Goal: Task Accomplishment & Management: Use online tool/utility

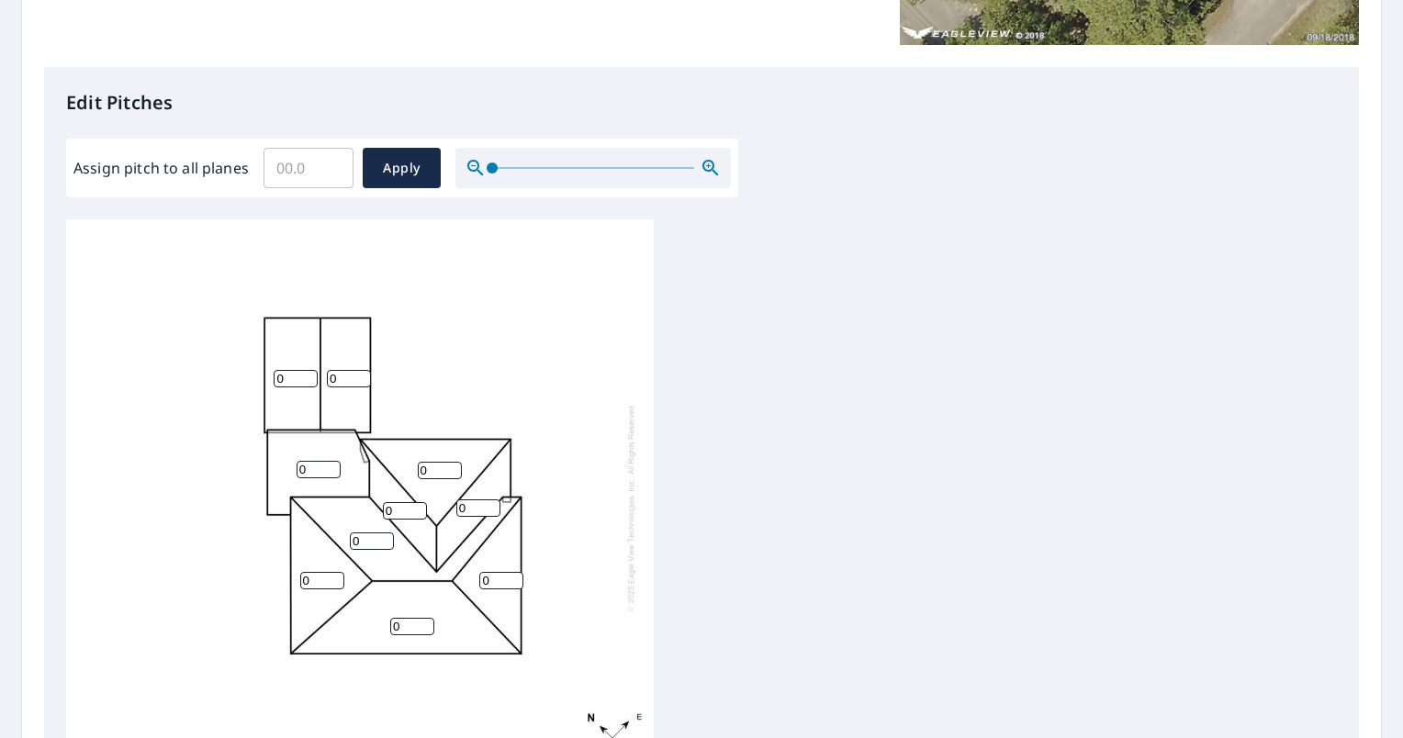
scroll to position [459, 0]
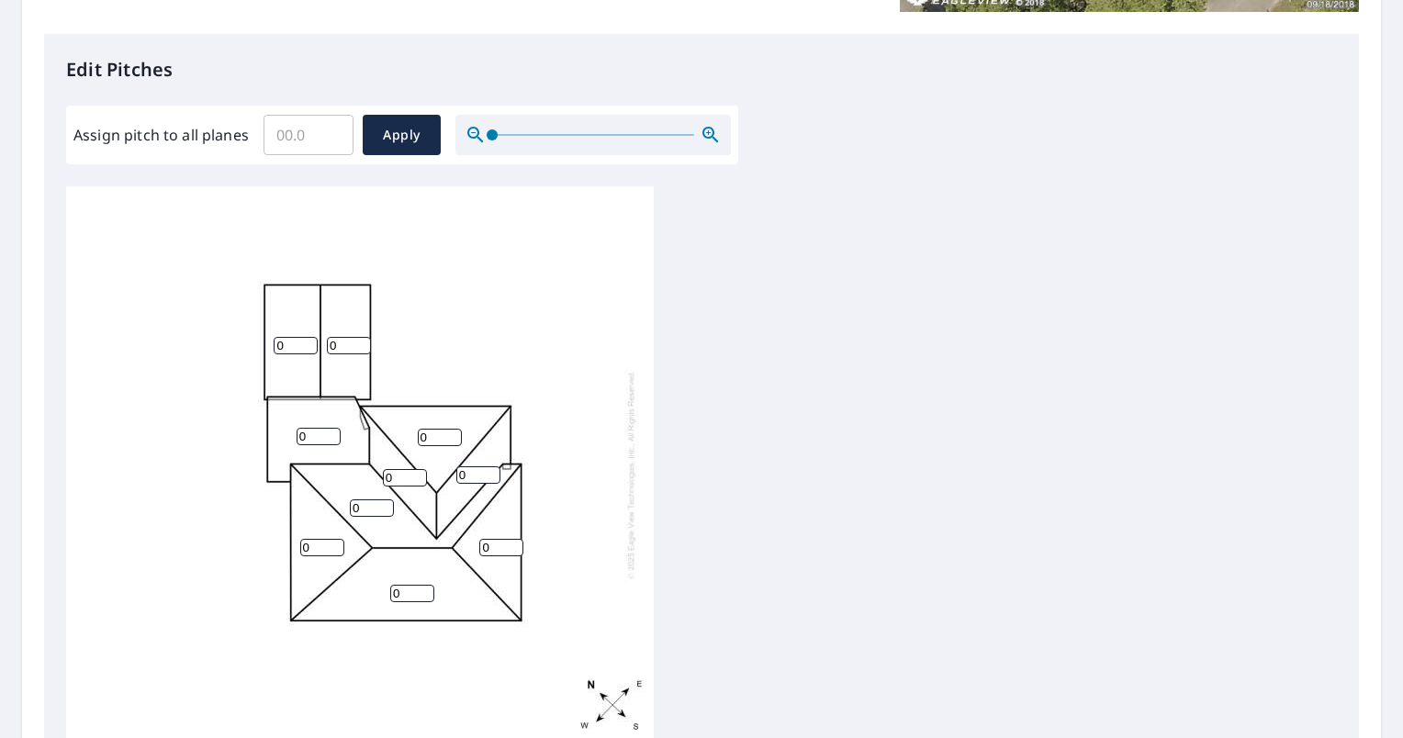
drag, startPoint x: 320, startPoint y: 433, endPoint x: 269, endPoint y: 433, distance: 51.4
click at [269, 433] on div "0 0 0 0 0 0 0 0 0 0" at bounding box center [360, 474] width 588 height 577
type input "5"
type input "1"
click at [300, 348] on input "0" at bounding box center [296, 345] width 44 height 17
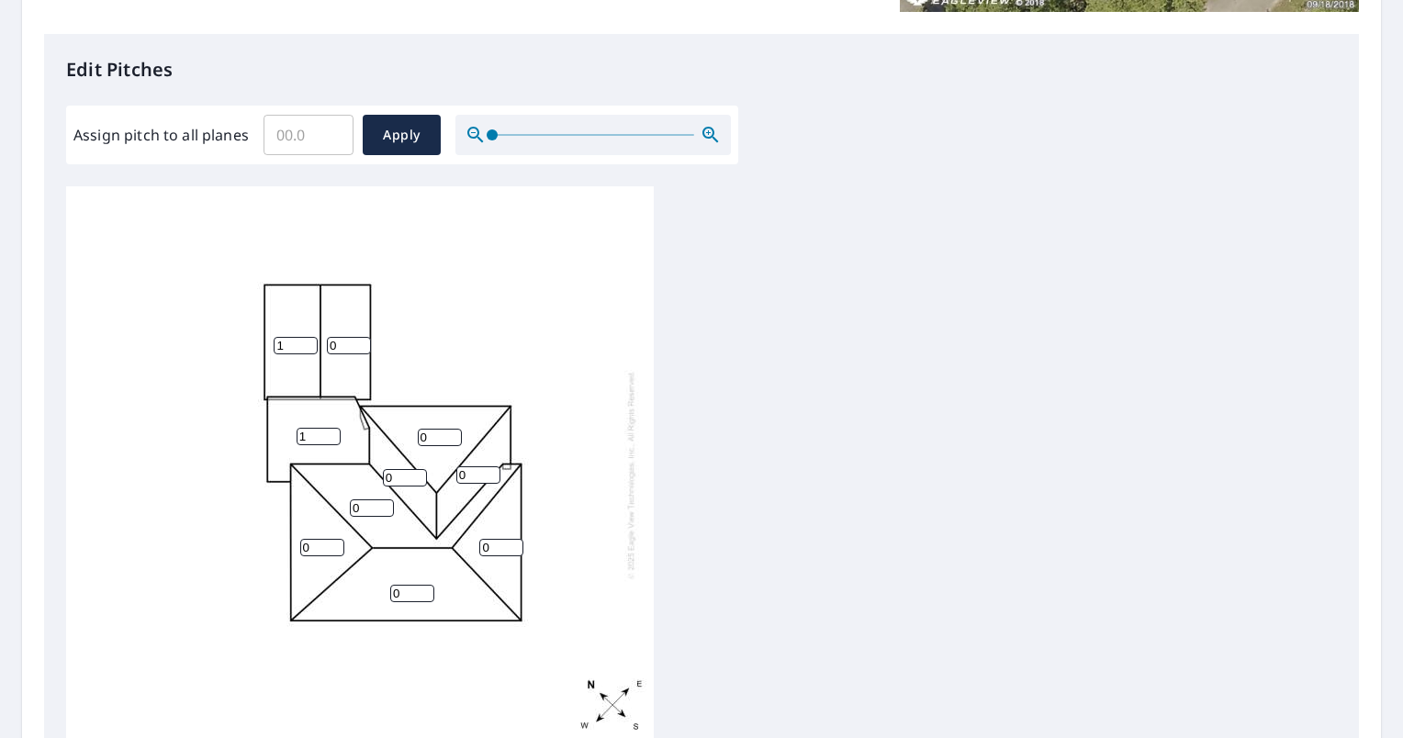
click at [309, 338] on input "1" at bounding box center [296, 345] width 44 height 17
click at [309, 338] on input "2" at bounding box center [296, 345] width 44 height 17
click at [309, 338] on input "3" at bounding box center [296, 345] width 44 height 17
click at [309, 338] on input "4" at bounding box center [296, 345] width 44 height 17
click at [309, 338] on input "5" at bounding box center [296, 345] width 44 height 17
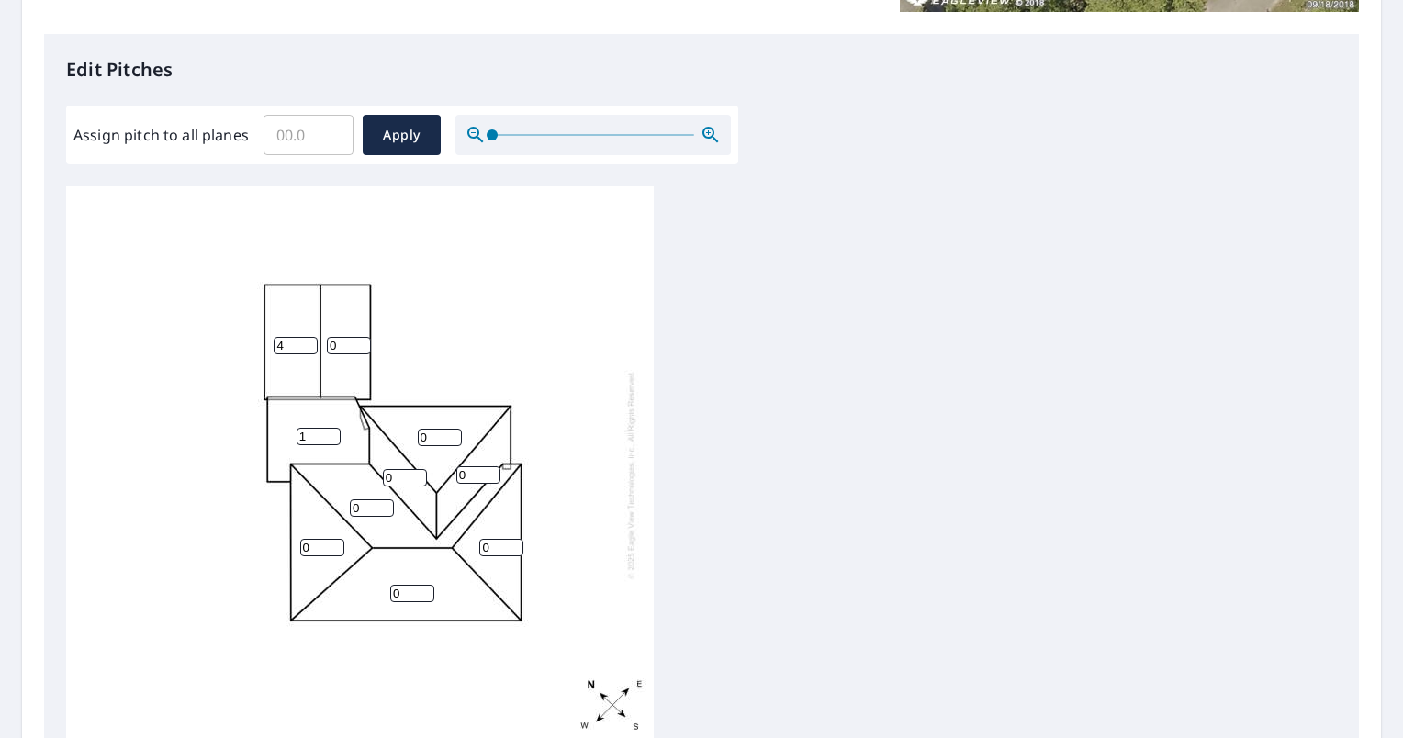
type input "4"
click at [308, 351] on input "4" at bounding box center [296, 345] width 44 height 17
click at [364, 350] on input "0" at bounding box center [349, 345] width 44 height 17
click at [359, 342] on input "1" at bounding box center [349, 345] width 44 height 17
click at [359, 342] on input "2" at bounding box center [349, 345] width 44 height 17
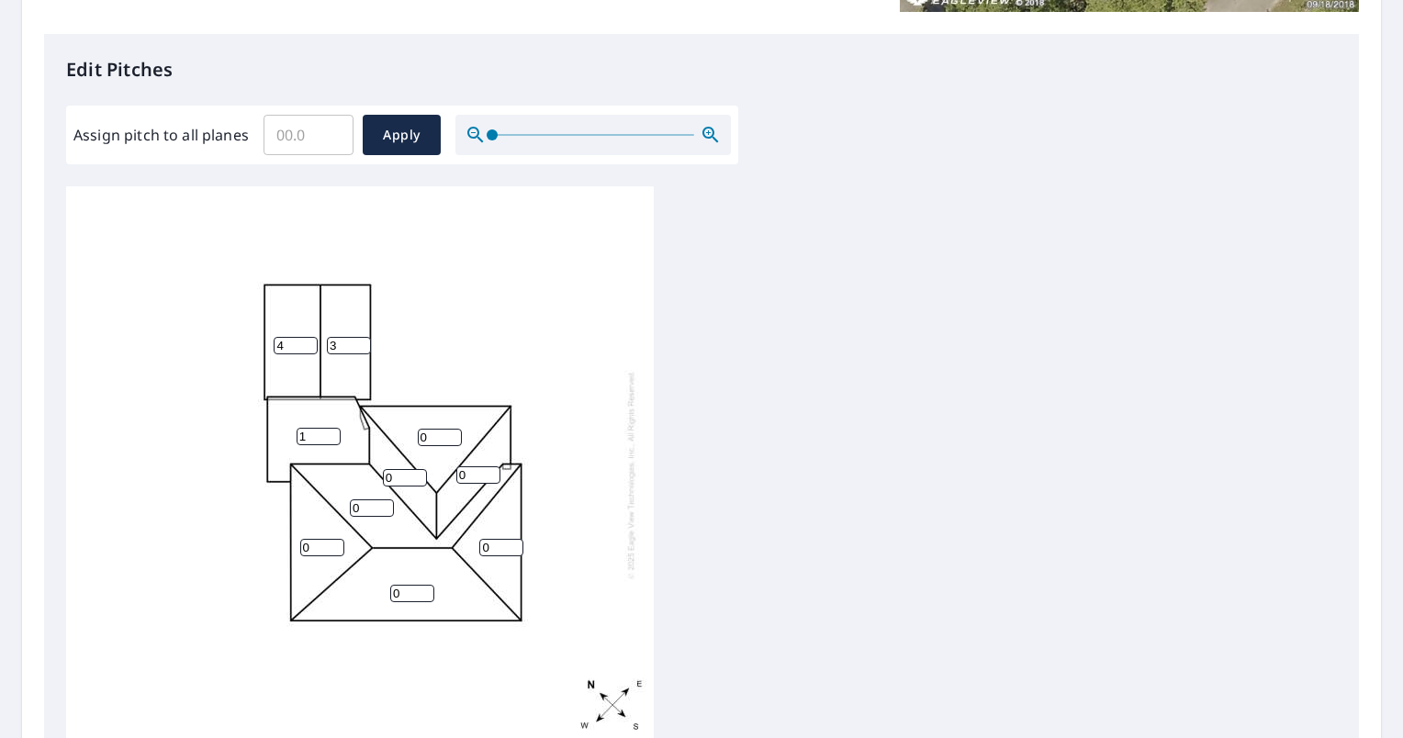
click at [359, 342] on input "3" at bounding box center [349, 345] width 44 height 17
type input "4"
click at [359, 342] on input "4" at bounding box center [349, 345] width 44 height 17
type input "4"
click at [452, 433] on input "4" at bounding box center [440, 437] width 44 height 17
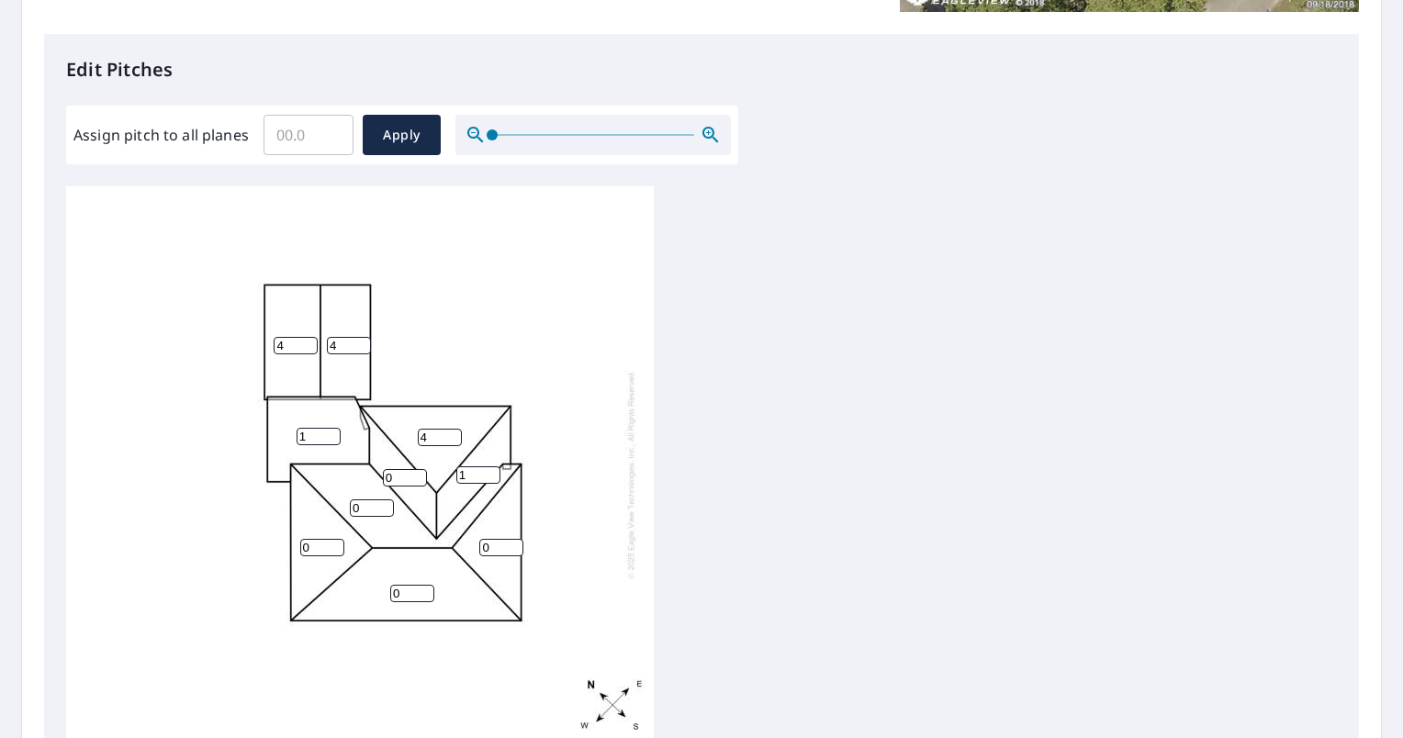
click at [492, 471] on input "1" at bounding box center [478, 474] width 44 height 17
click at [492, 471] on input "2" at bounding box center [478, 474] width 44 height 17
click at [492, 471] on input "3" at bounding box center [478, 474] width 44 height 17
type input "4"
click at [492, 471] on input "4" at bounding box center [478, 474] width 44 height 17
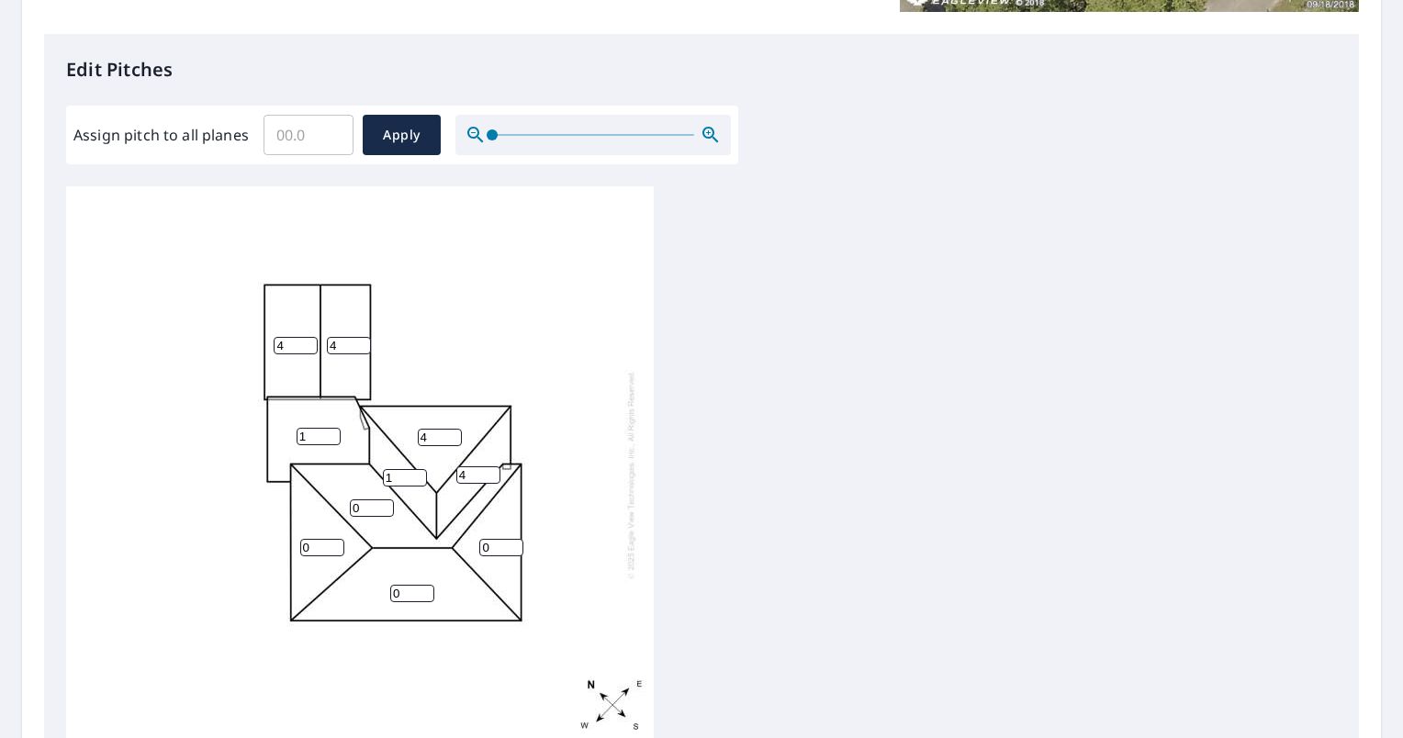
click at [420, 472] on input "1" at bounding box center [405, 477] width 44 height 17
click at [420, 472] on input "2" at bounding box center [405, 477] width 44 height 17
click at [420, 472] on input "3" at bounding box center [405, 477] width 44 height 17
type input "4"
click at [415, 472] on input "4" at bounding box center [405, 477] width 44 height 17
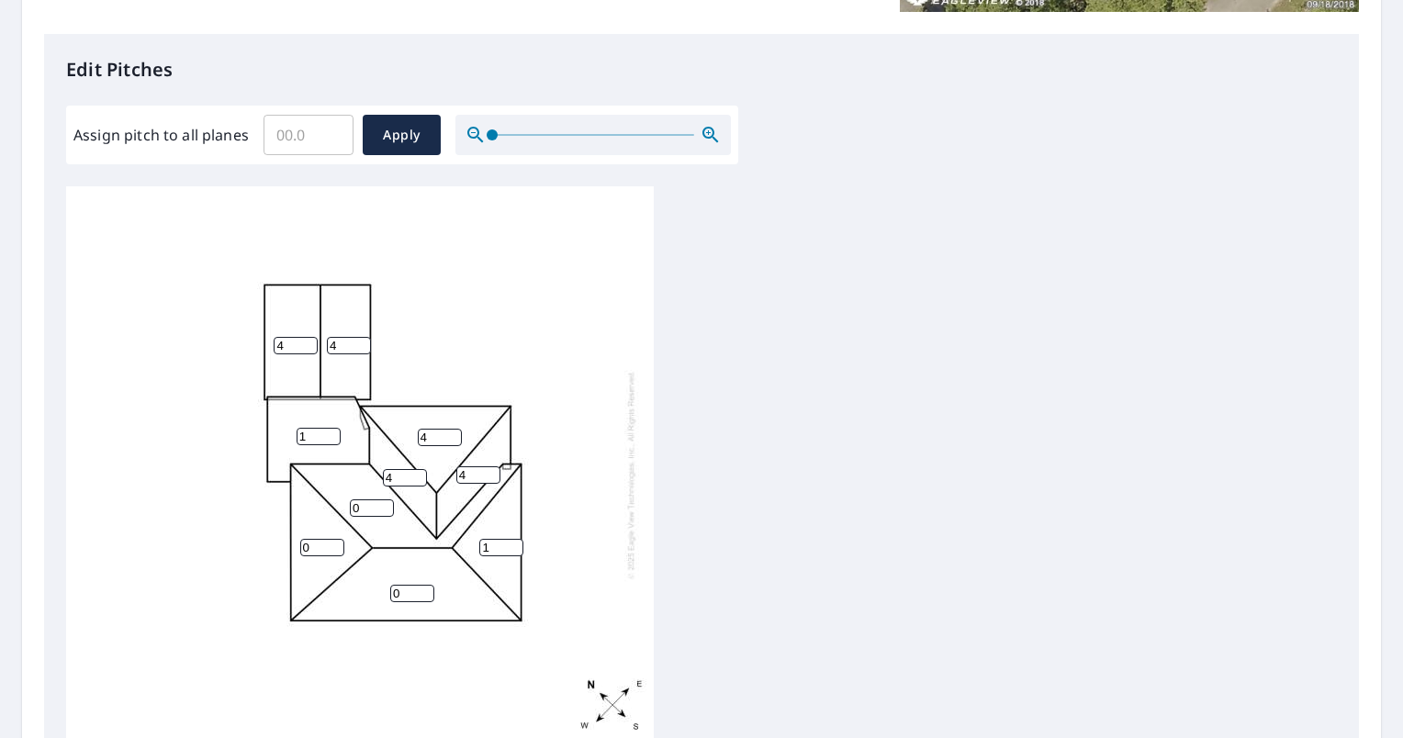
click at [514, 543] on input "1" at bounding box center [501, 547] width 44 height 17
click at [514, 543] on input "2" at bounding box center [501, 547] width 44 height 17
click at [514, 543] on input "3" at bounding box center [501, 547] width 44 height 17
type input "4"
click at [514, 543] on input "4" at bounding box center [501, 547] width 44 height 17
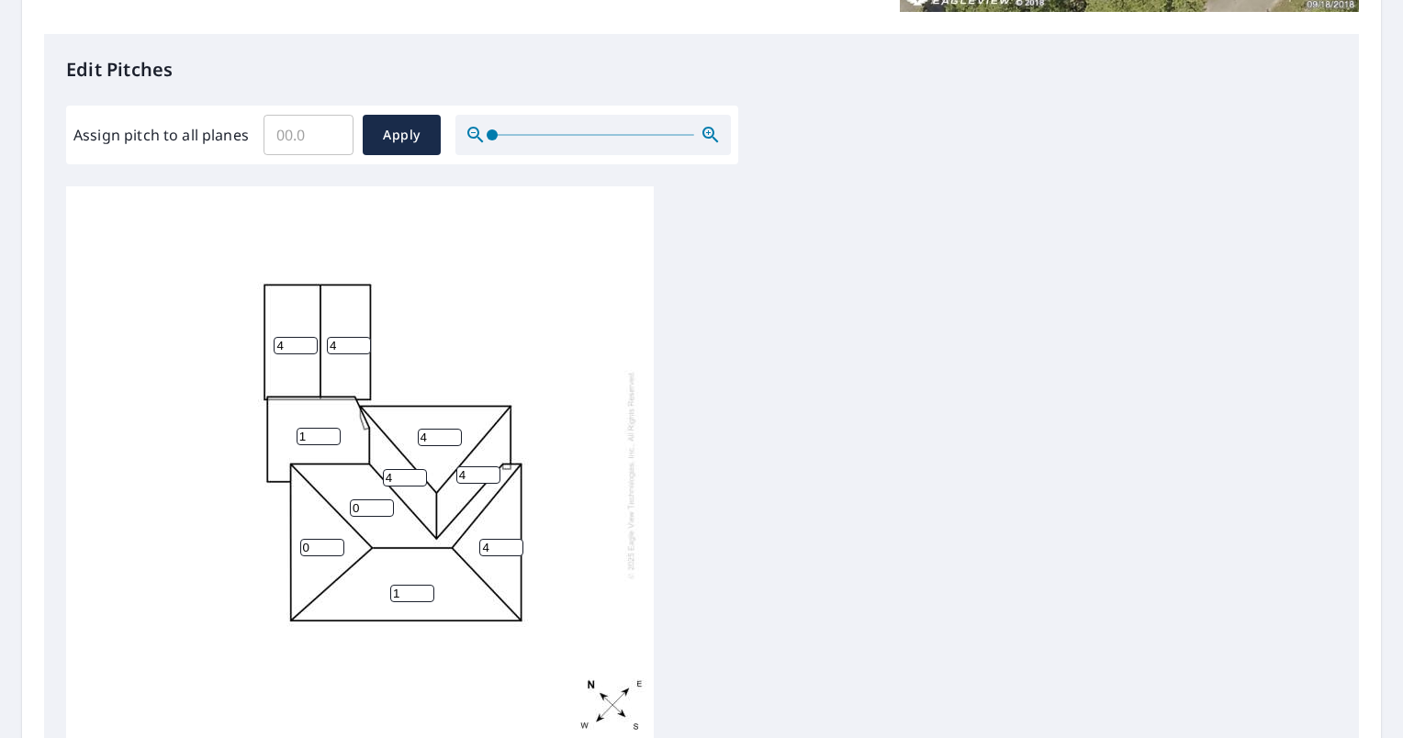
click at [426, 588] on input "1" at bounding box center [412, 593] width 44 height 17
click at [426, 588] on input "2" at bounding box center [412, 593] width 44 height 17
click at [426, 588] on input "3" at bounding box center [412, 593] width 44 height 17
type input "4"
click at [426, 588] on input "4" at bounding box center [412, 593] width 44 height 17
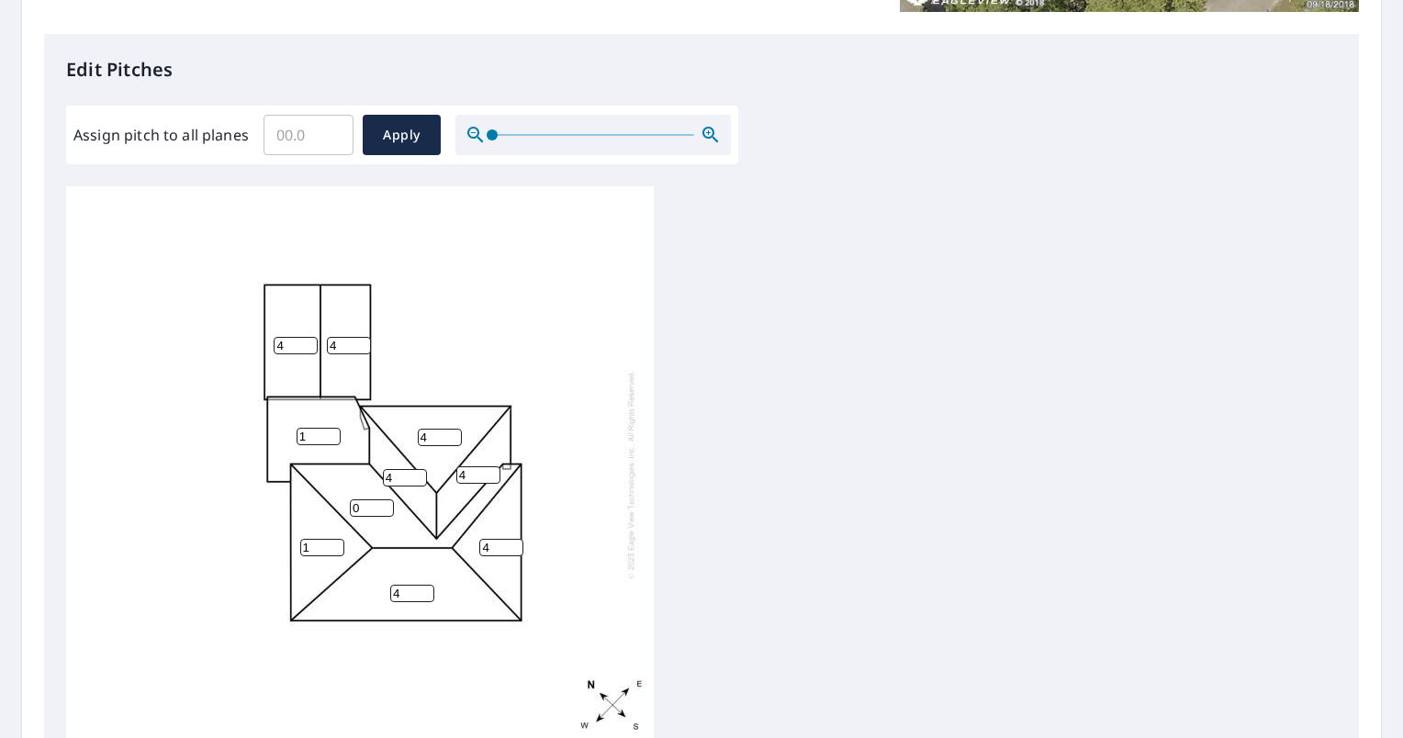
click at [331, 541] on input "1" at bounding box center [322, 547] width 44 height 17
click at [331, 541] on input "2" at bounding box center [322, 547] width 44 height 17
click at [331, 541] on input "3" at bounding box center [322, 547] width 44 height 17
click at [331, 541] on input "4" at bounding box center [322, 547] width 44 height 17
click at [331, 541] on input "5" at bounding box center [322, 547] width 44 height 17
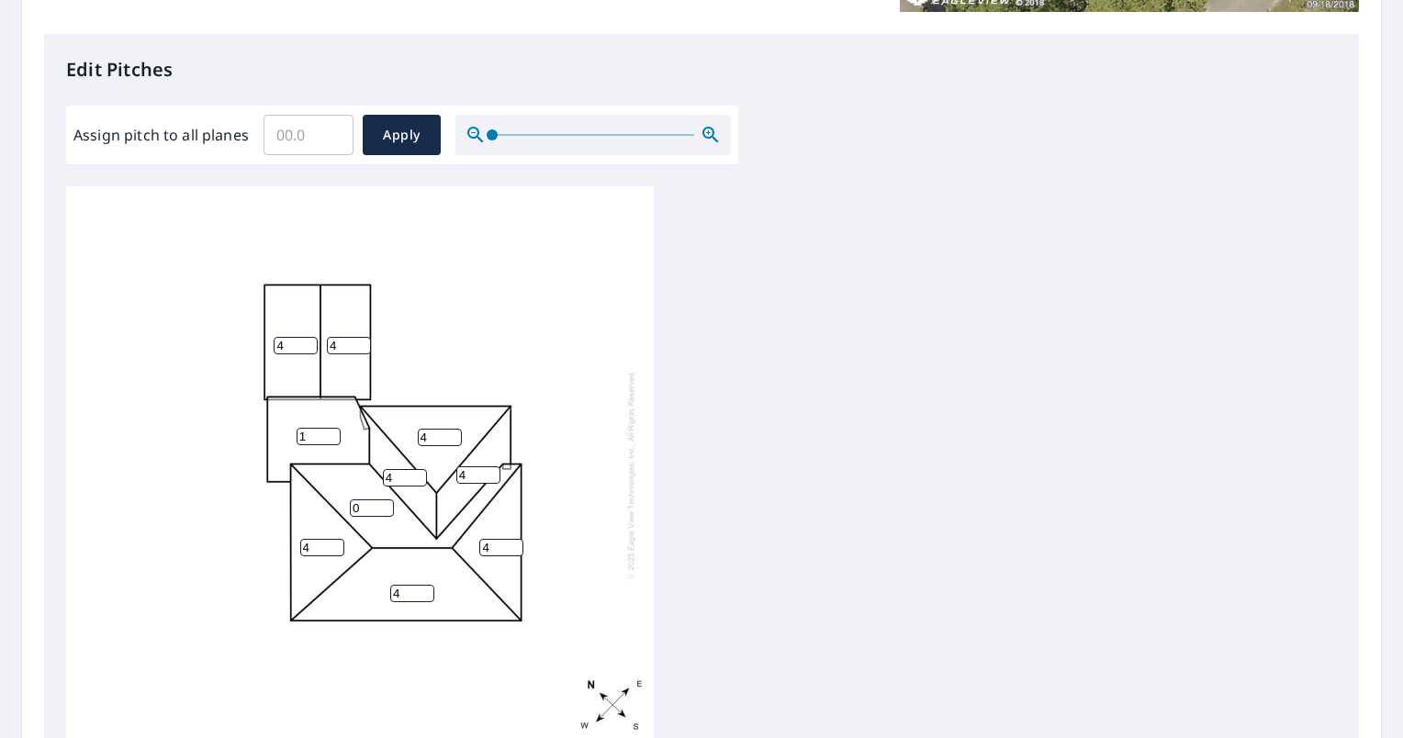
type input "4"
click at [334, 553] on input "4" at bounding box center [322, 547] width 44 height 17
click at [381, 510] on input "0" at bounding box center [372, 507] width 44 height 17
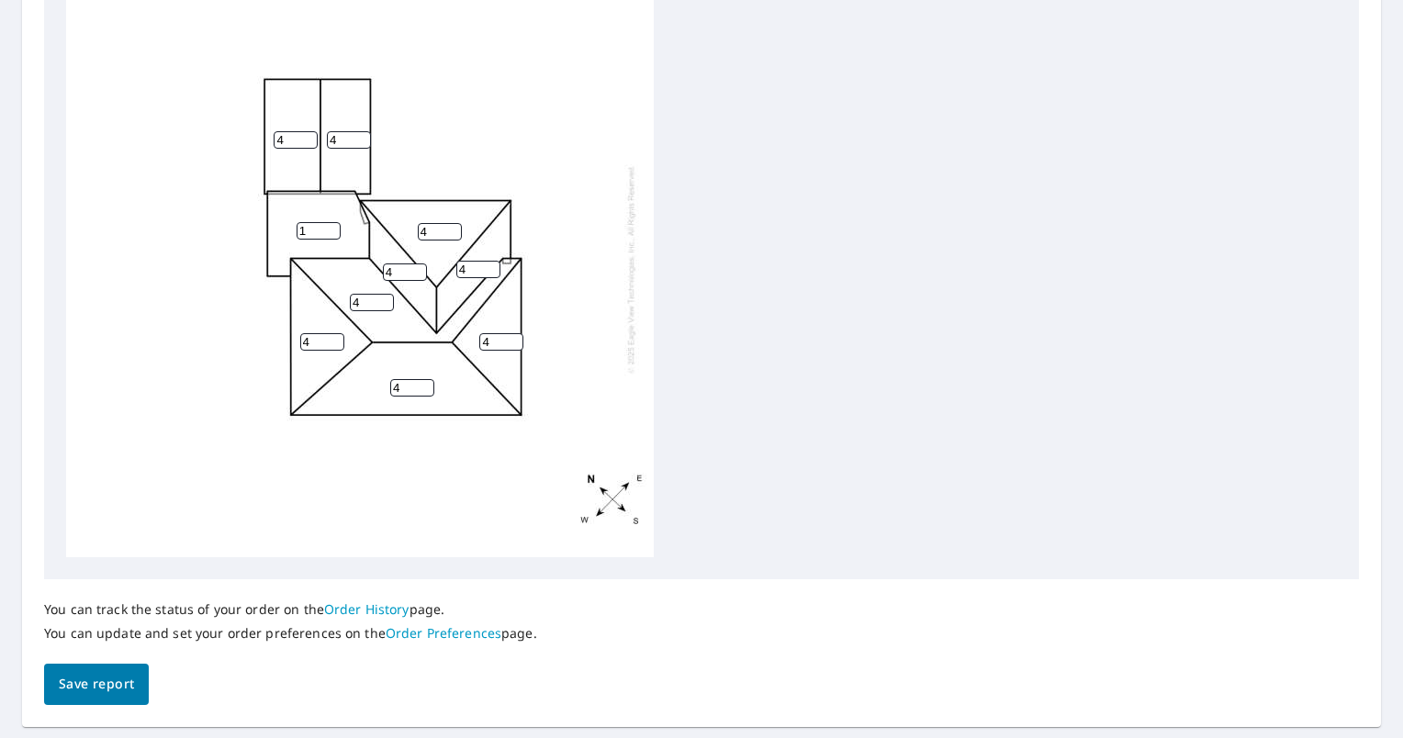
scroll to position [714, 0]
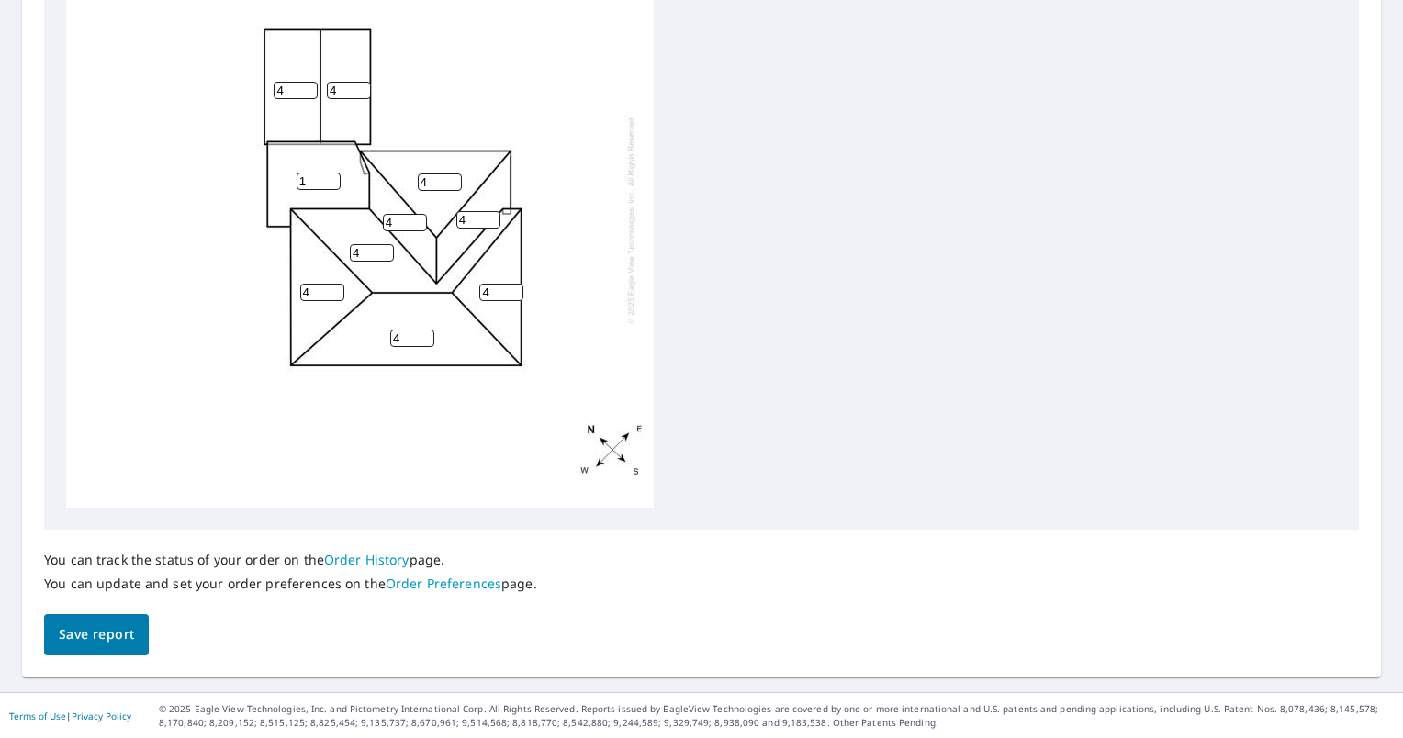
type input "4"
click at [95, 628] on span "Save report" at bounding box center [96, 634] width 75 height 23
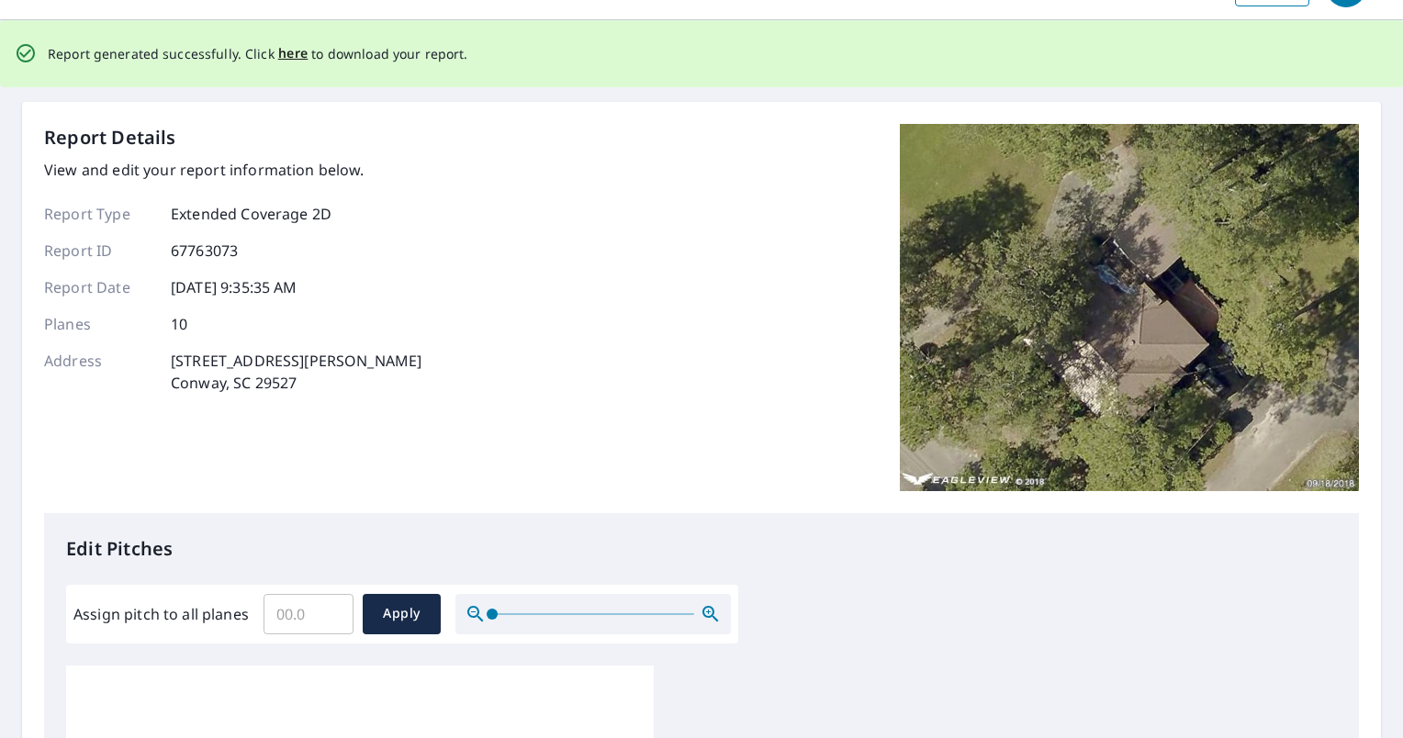
scroll to position [0, 0]
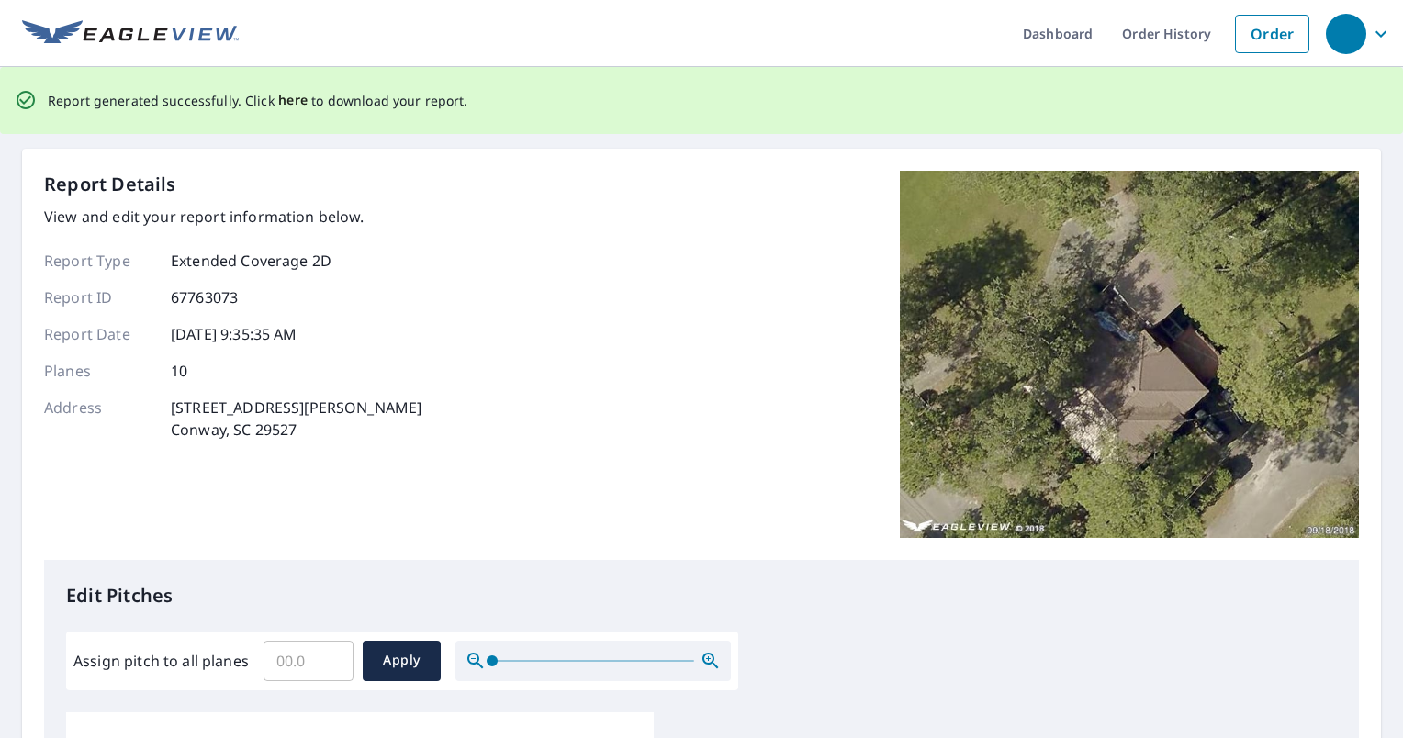
click at [292, 99] on span "here" at bounding box center [293, 100] width 30 height 23
